Goal: Check status: Check status

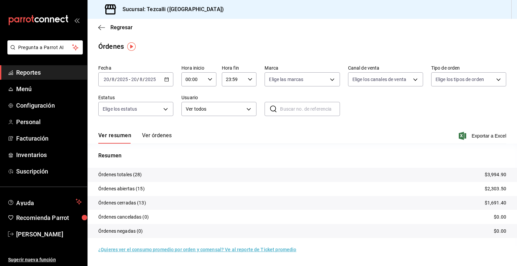
click at [58, 74] on span "Reportes" at bounding box center [49, 72] width 66 height 9
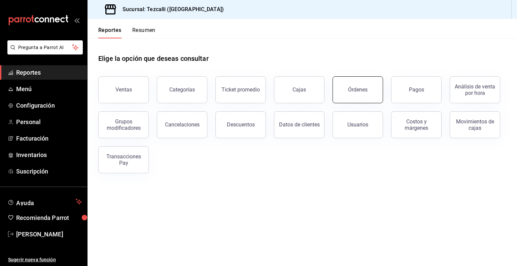
click at [377, 86] on button "Órdenes" at bounding box center [357, 89] width 50 height 27
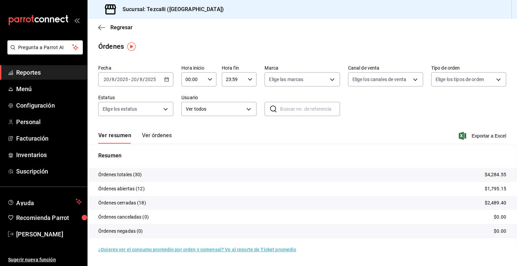
click at [119, 80] on input "2025" at bounding box center [122, 79] width 11 height 5
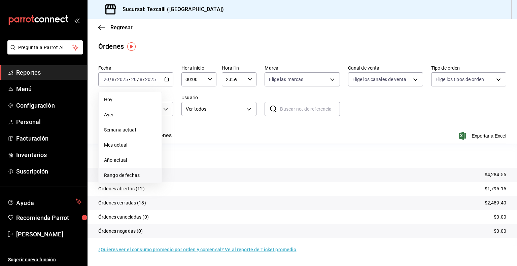
click at [139, 177] on span "Rango de fechas" at bounding box center [130, 175] width 52 height 7
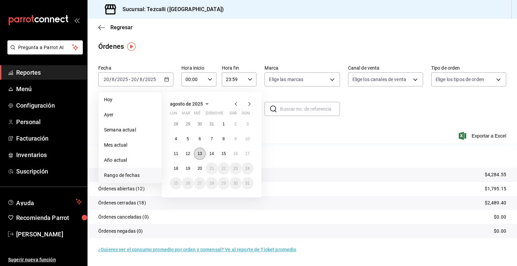
click at [198, 156] on button "13" at bounding box center [200, 154] width 12 height 12
